Goal: Task Accomplishment & Management: Use online tool/utility

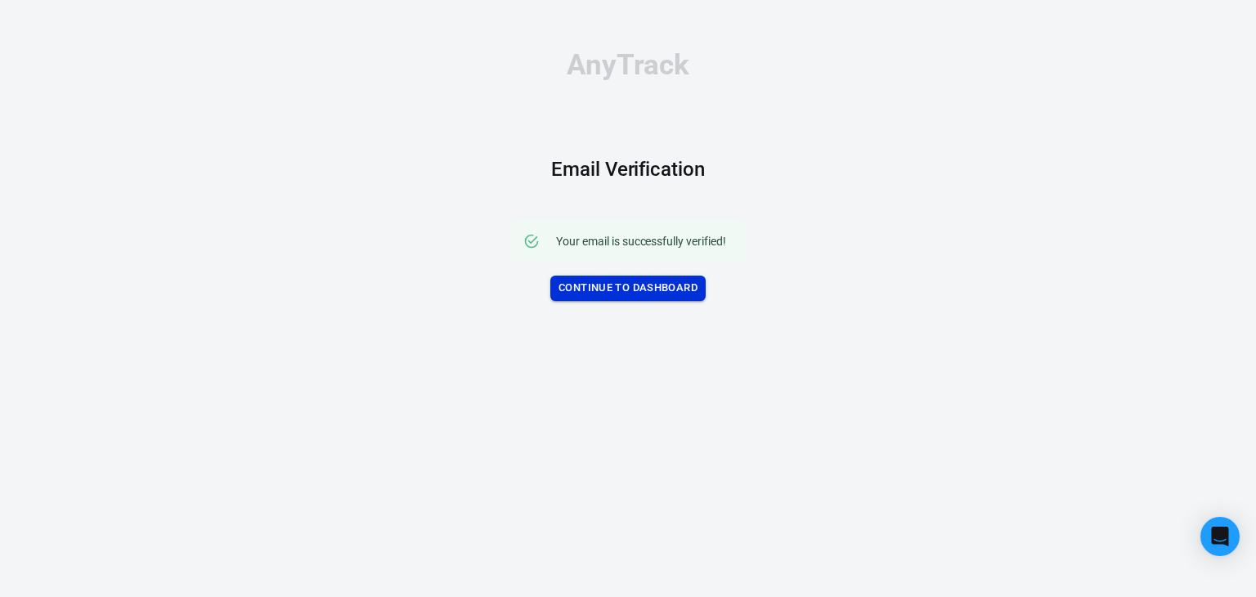
drag, startPoint x: 0, startPoint y: 0, endPoint x: 615, endPoint y: 285, distance: 677.7
click at [615, 285] on link "Continue to Dashboard" at bounding box center [627, 287] width 155 height 25
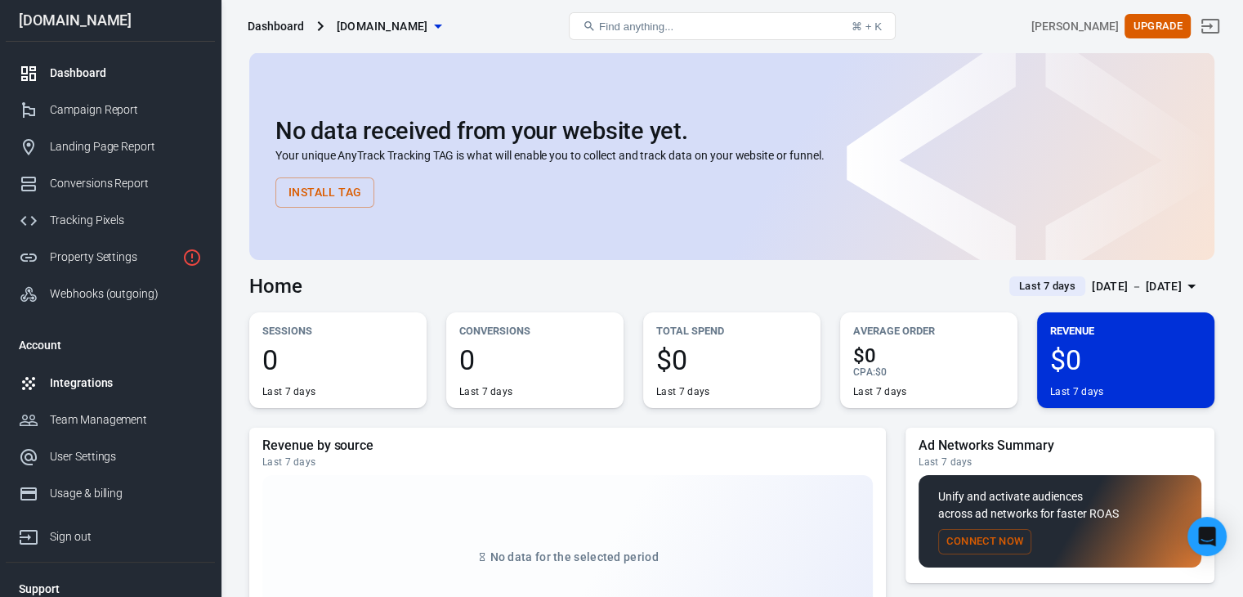
click at [81, 387] on div "Integrations" at bounding box center [126, 382] width 152 height 17
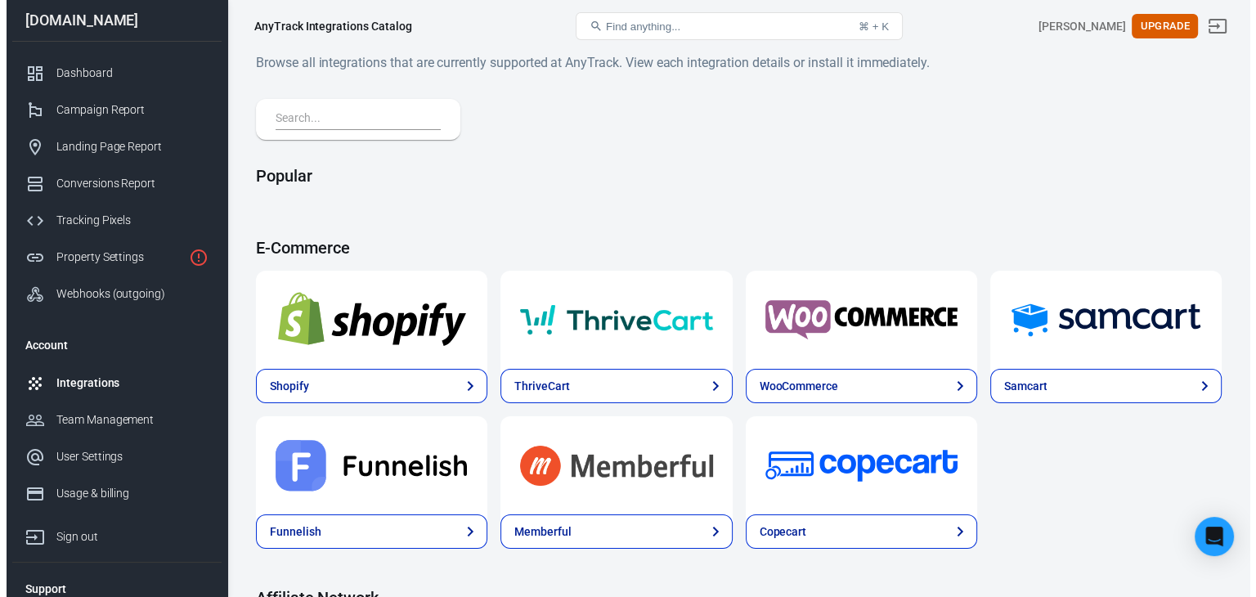
scroll to position [491, 0]
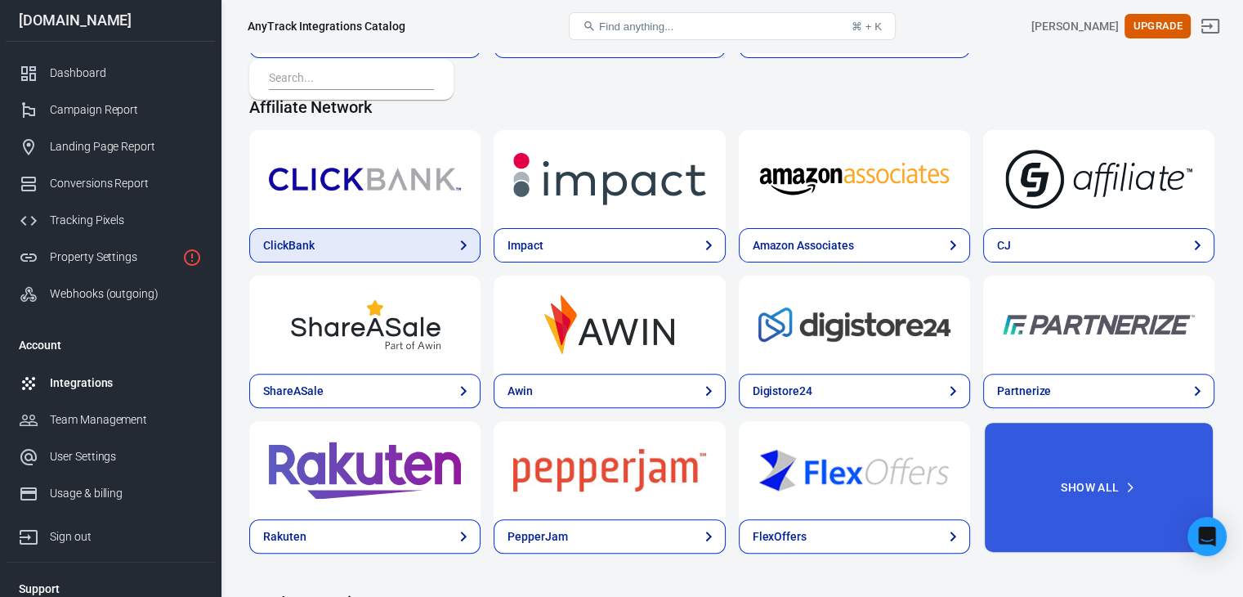
click at [307, 251] on div "ClickBank" at bounding box center [289, 245] width 52 height 17
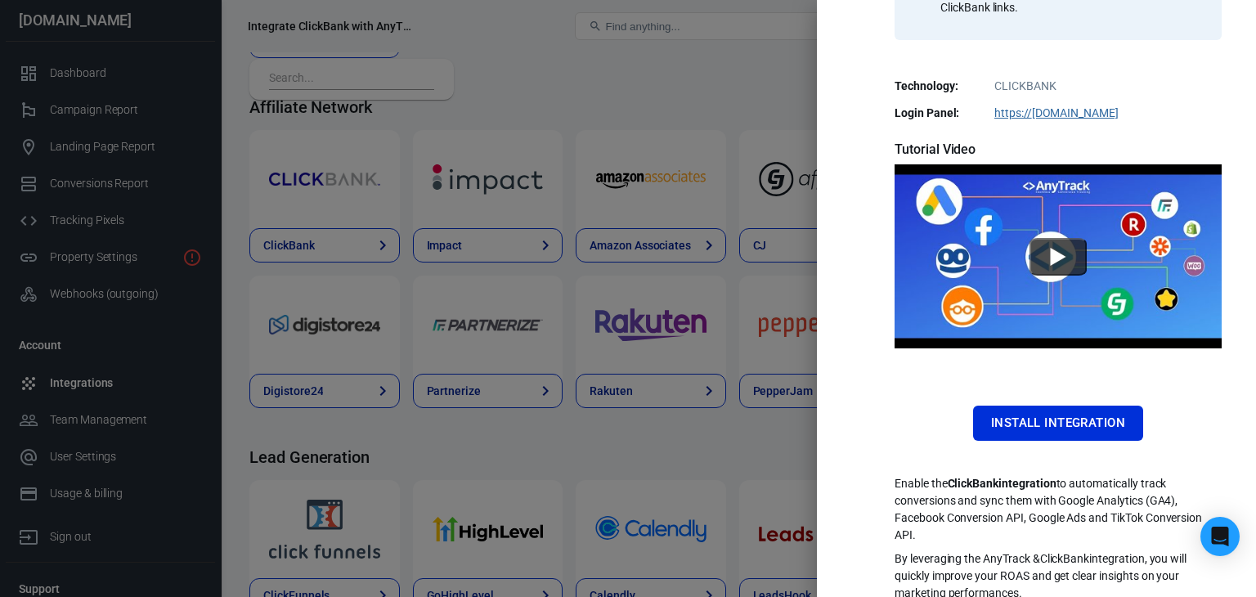
scroll to position [314, 0]
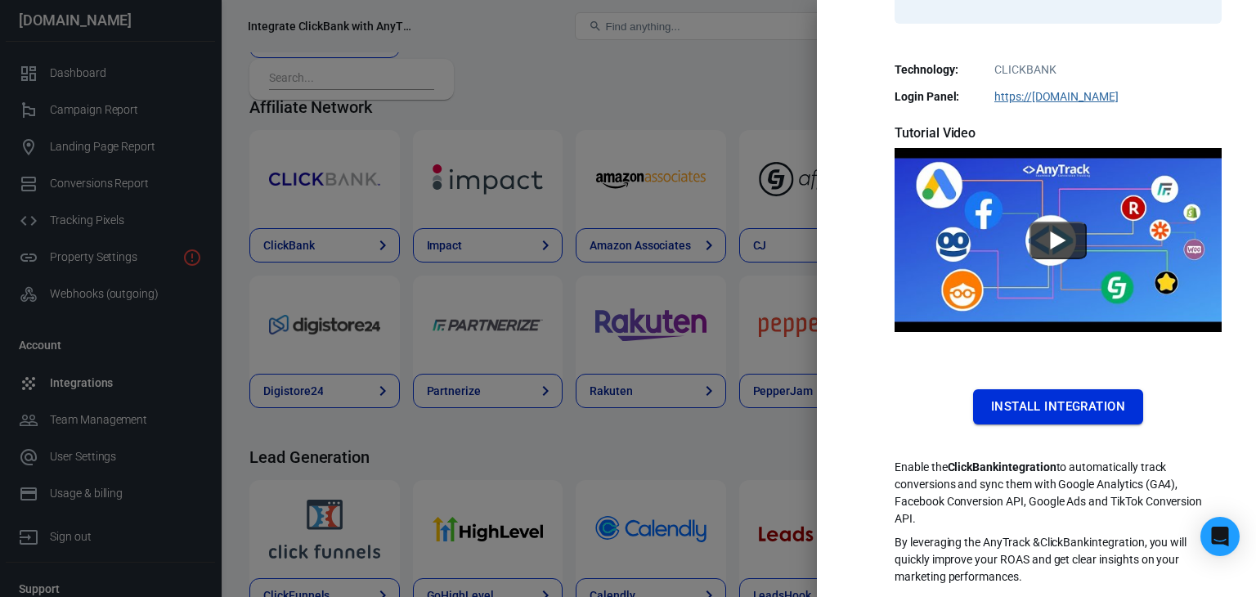
click at [1037, 414] on button "Install Integration" at bounding box center [1058, 406] width 170 height 34
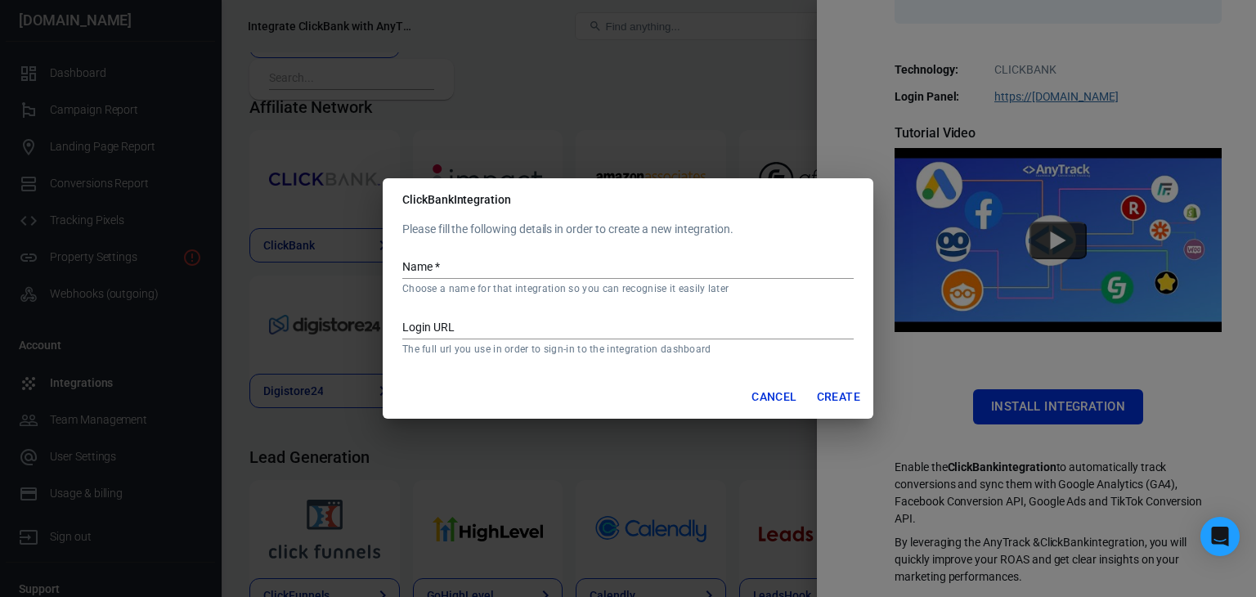
drag, startPoint x: 772, startPoint y: 393, endPoint x: 797, endPoint y: 349, distance: 50.9
click at [774, 393] on button "Cancel" at bounding box center [774, 397] width 58 height 30
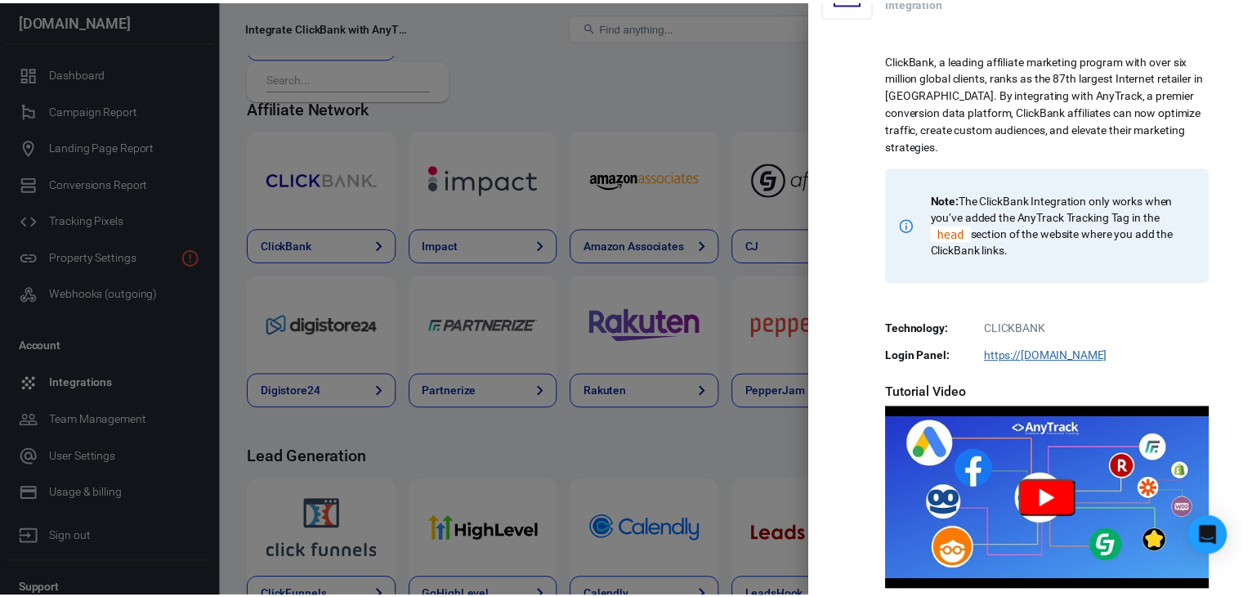
scroll to position [0, 0]
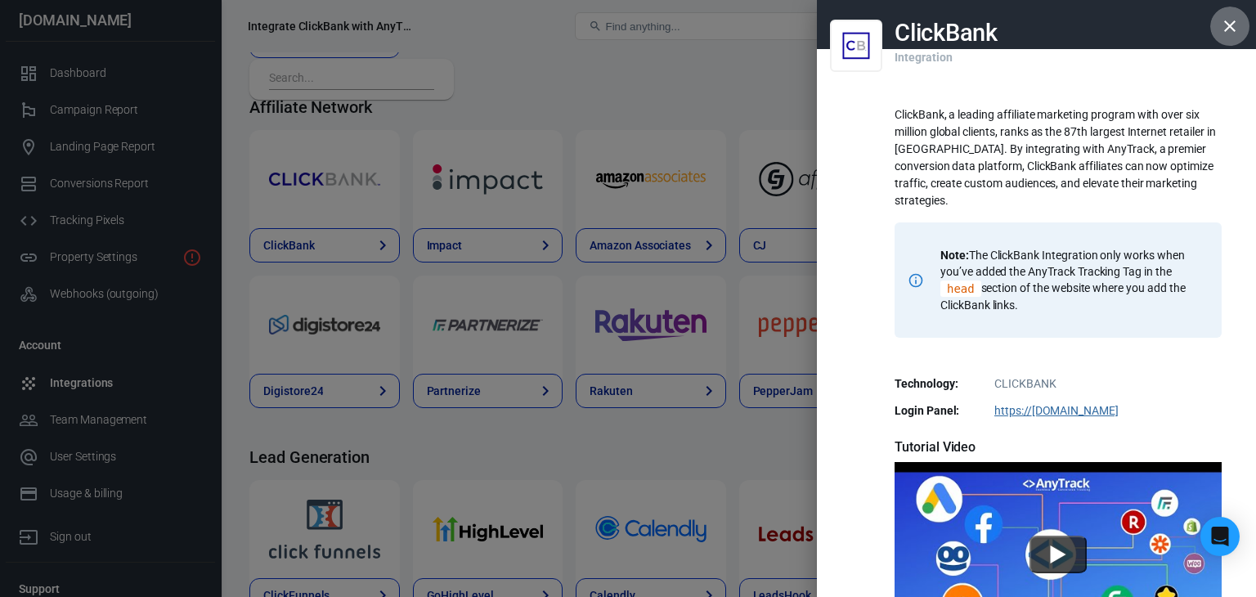
click at [1224, 27] on icon "button" at bounding box center [1229, 25] width 11 height 11
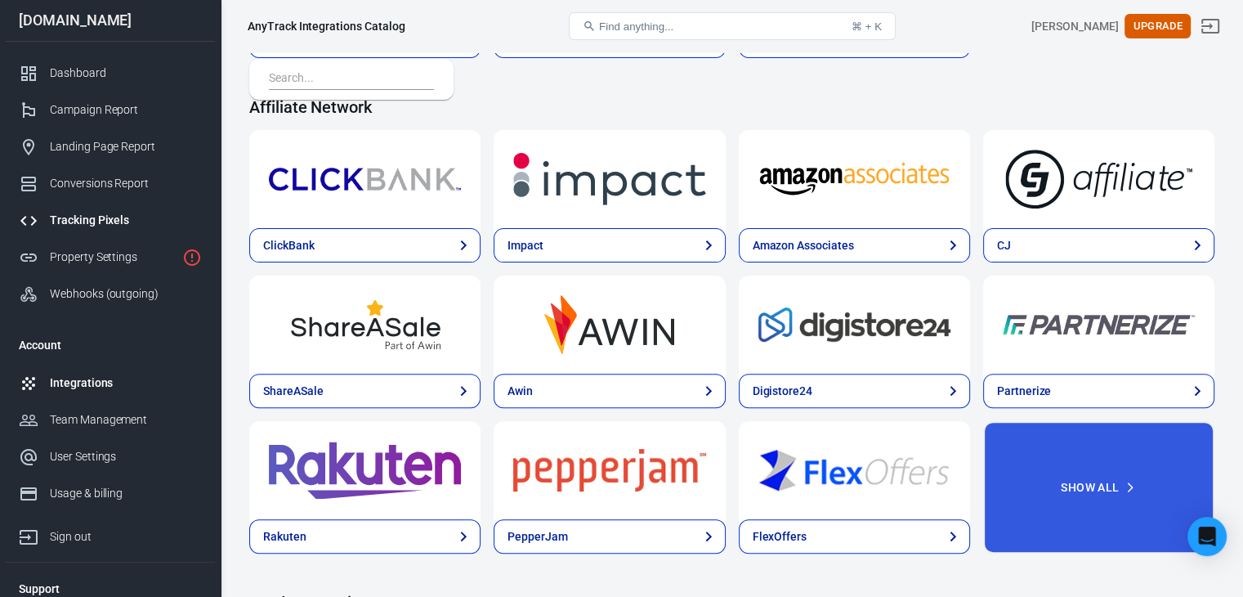
click at [97, 208] on link "Tracking Pixels" at bounding box center [110, 220] width 209 height 37
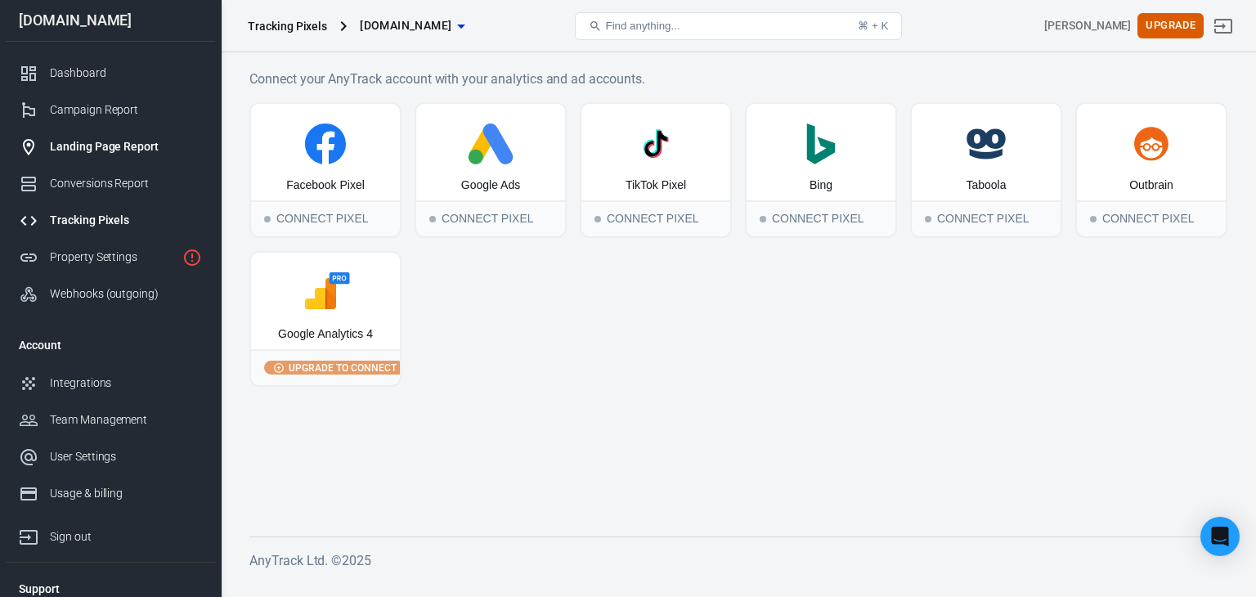
click at [85, 152] on div "Landing Page Report" at bounding box center [126, 146] width 152 height 17
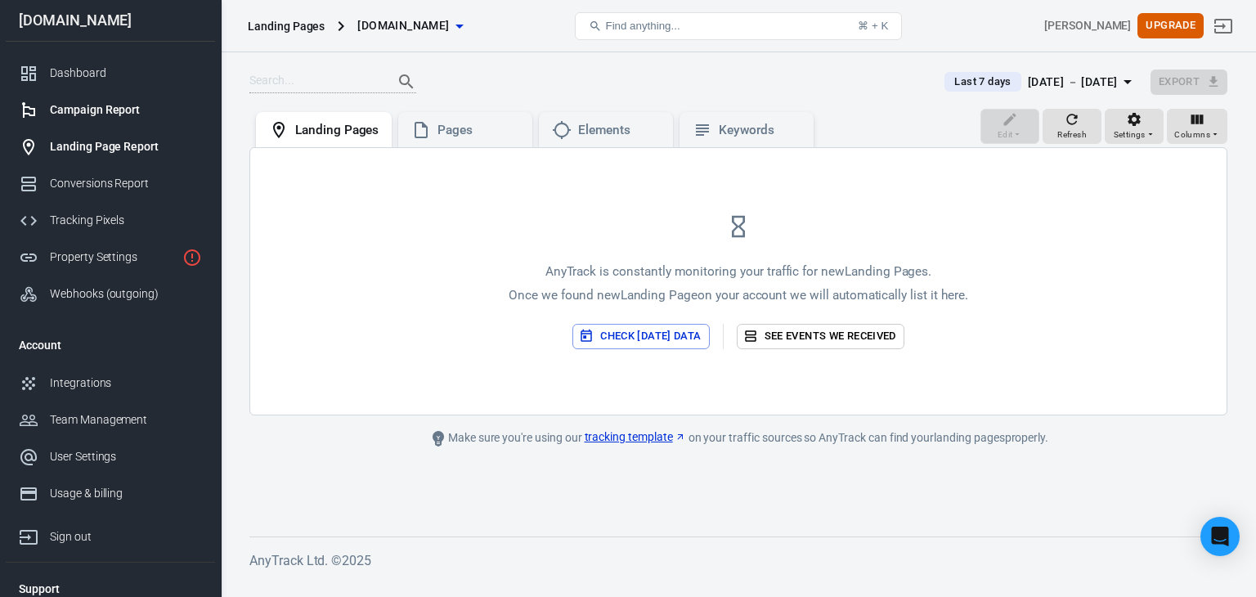
click at [82, 105] on div "Campaign Report" at bounding box center [126, 109] width 152 height 17
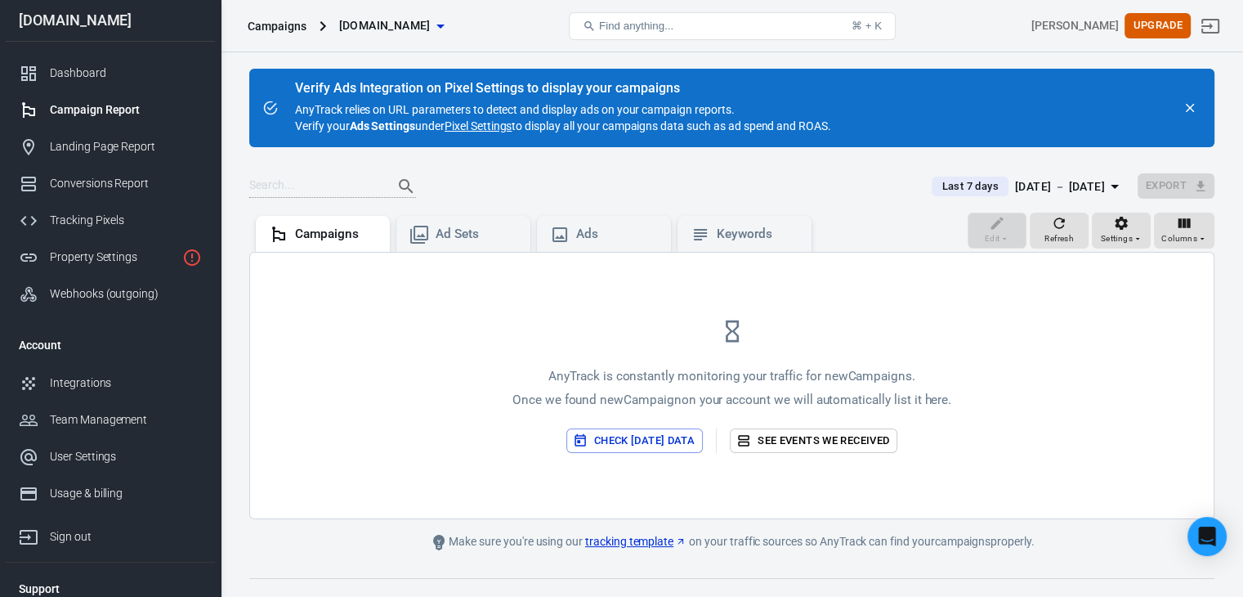
click at [657, 537] on link "tracking template" at bounding box center [635, 541] width 101 height 17
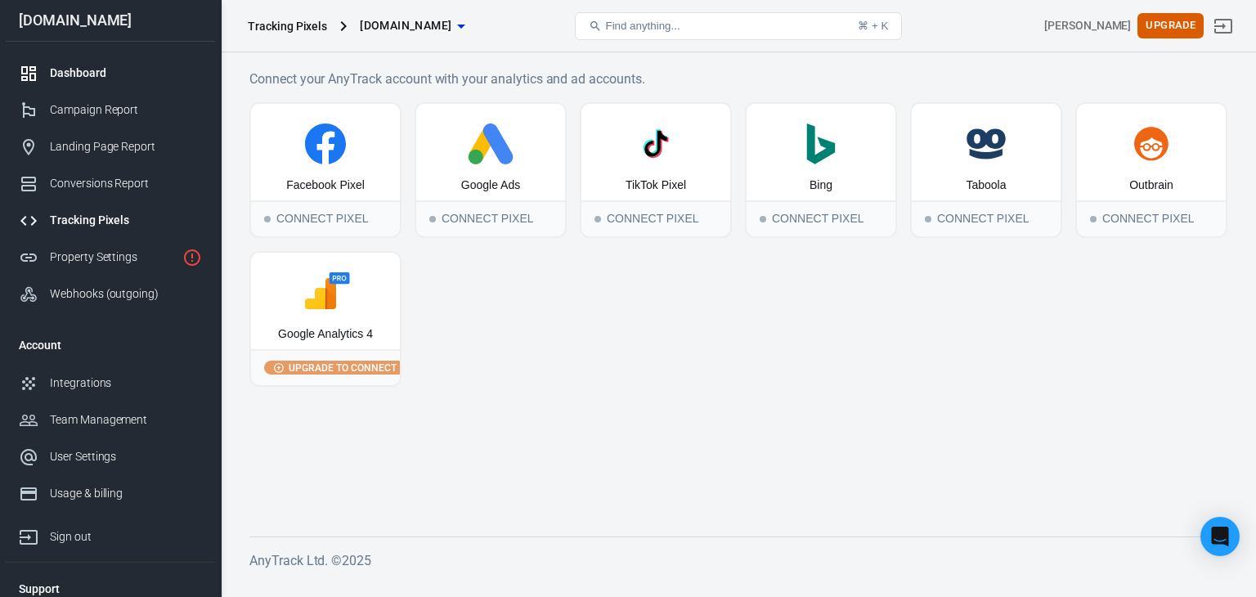
click at [110, 72] on div "Dashboard" at bounding box center [126, 73] width 152 height 17
